Goal: Entertainment & Leisure: Consume media (video, audio)

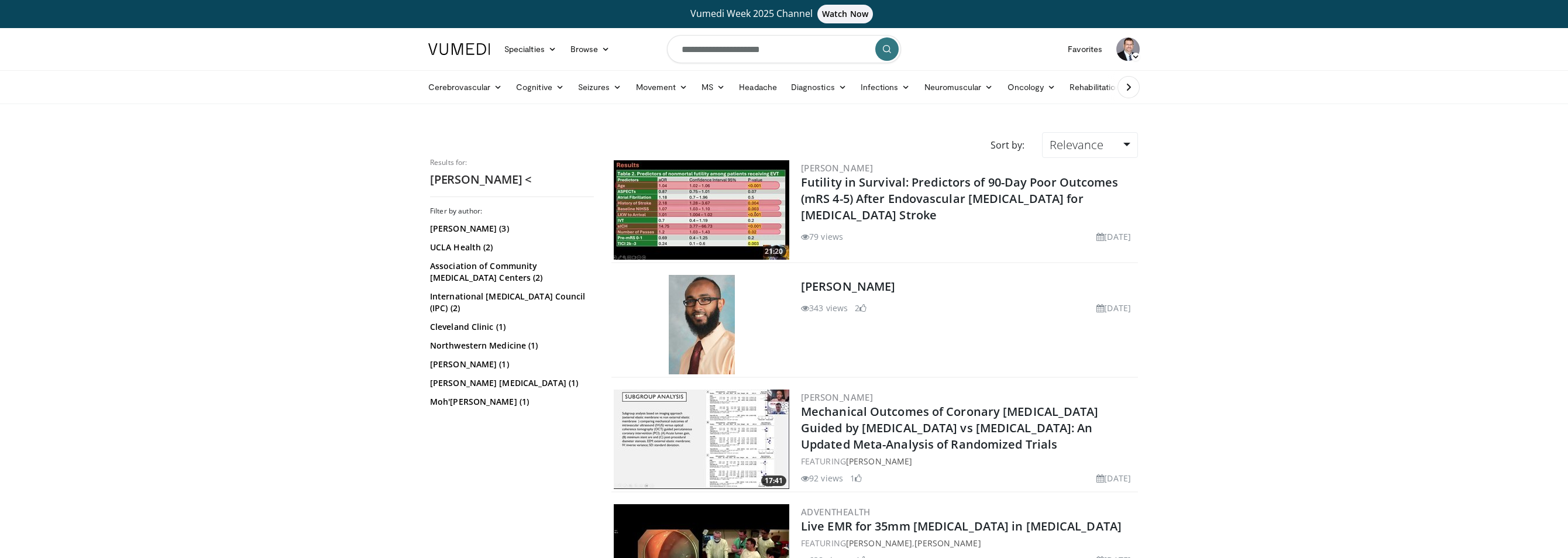
click at [720, 205] on img at bounding box center [702, 210] width 176 height 99
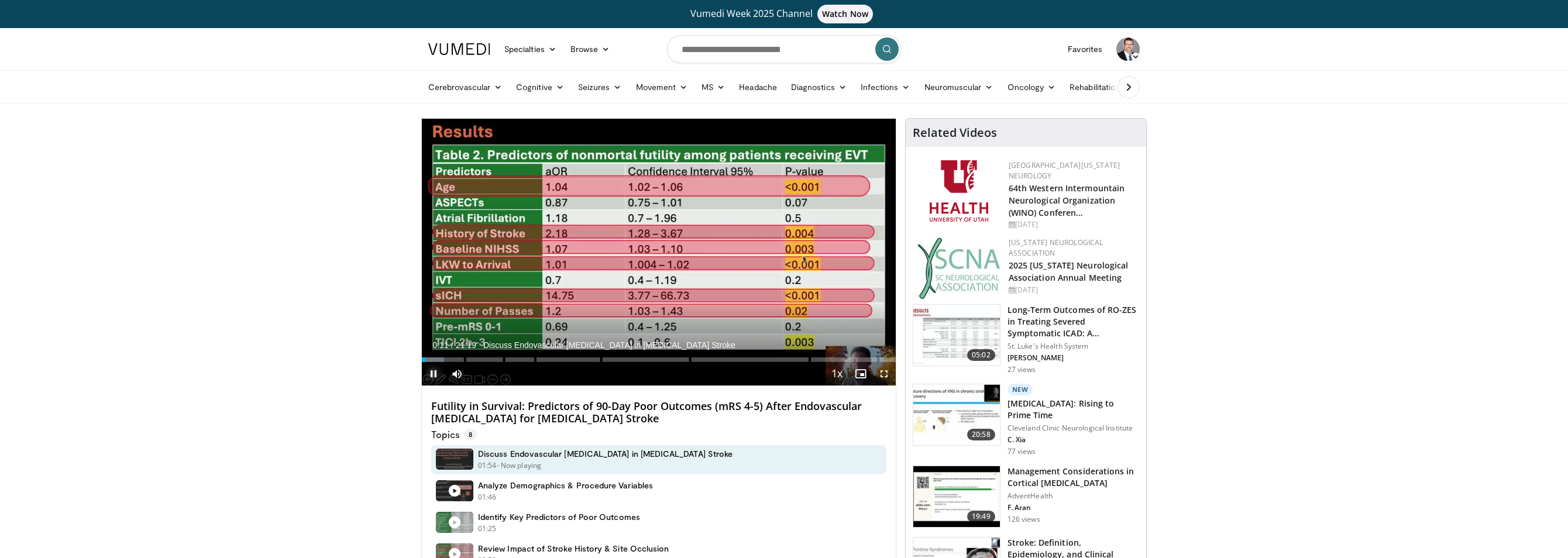
click at [435, 374] on span "Video Player" at bounding box center [434, 373] width 23 height 23
